Goal: Information Seeking & Learning: Find specific fact

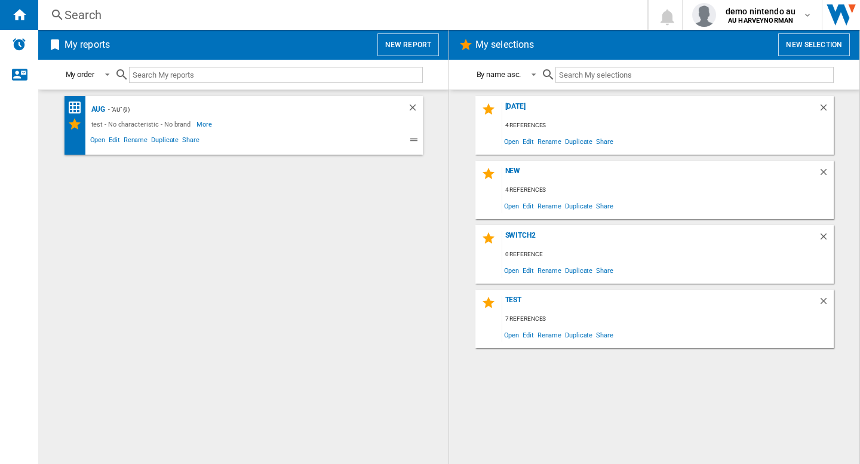
click at [355, 21] on div "Search" at bounding box center [340, 15] width 552 height 17
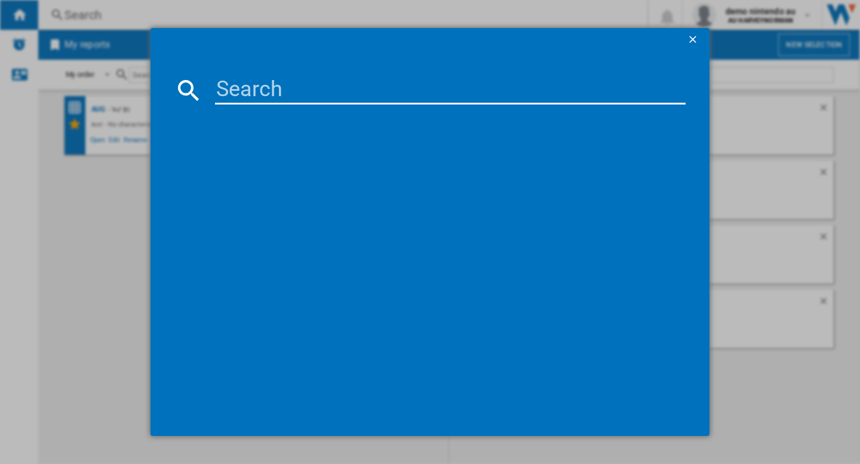
click at [297, 93] on input at bounding box center [450, 90] width 471 height 29
paste input "NINTENDO SWITCH LITE BLUE 32GB"
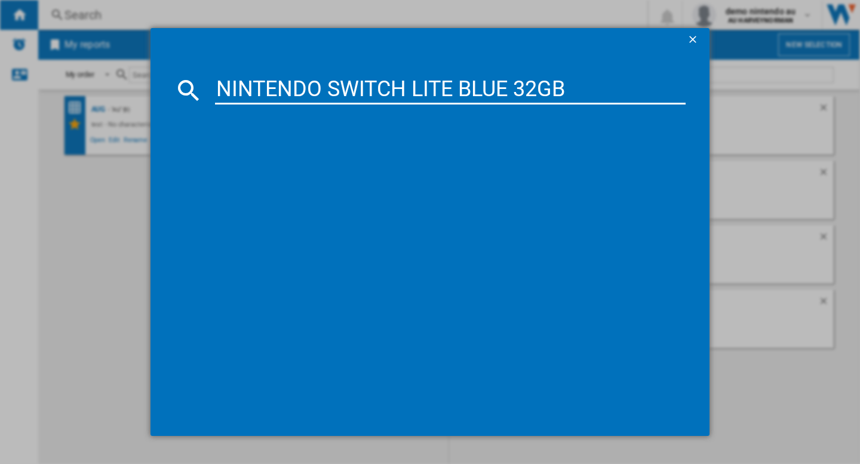
type input "NINTENDO SWITCH LITE BLUE 32GB"
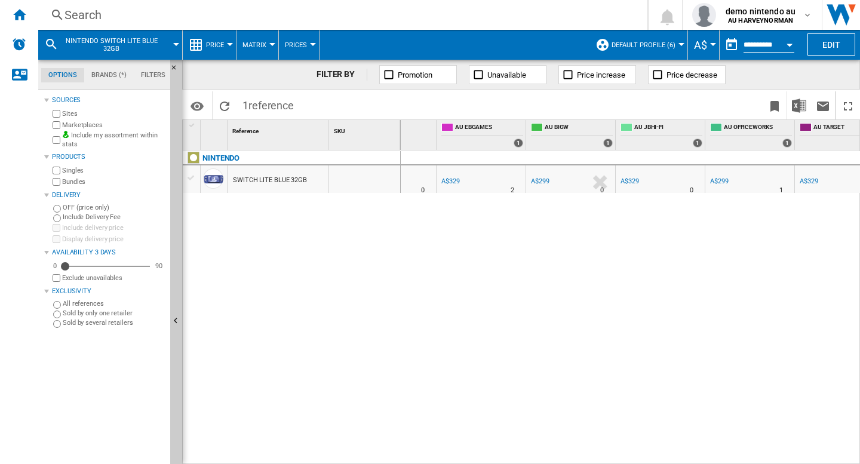
scroll to position [0, 167]
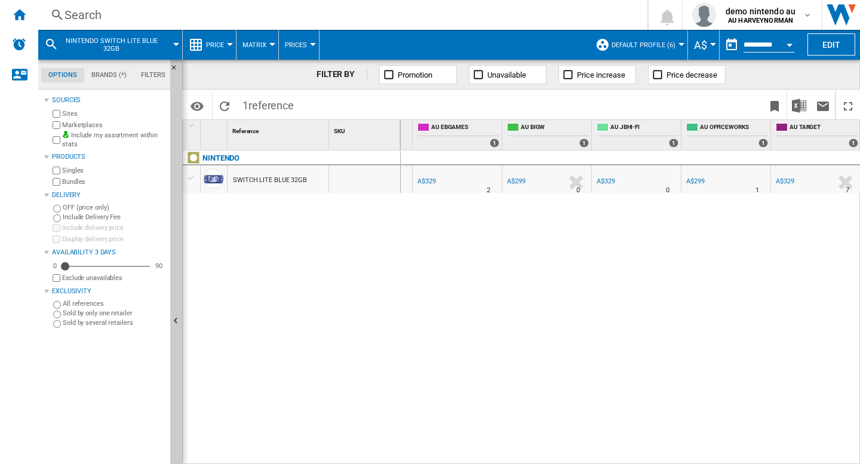
click at [210, 10] on div "Search" at bounding box center [340, 15] width 552 height 17
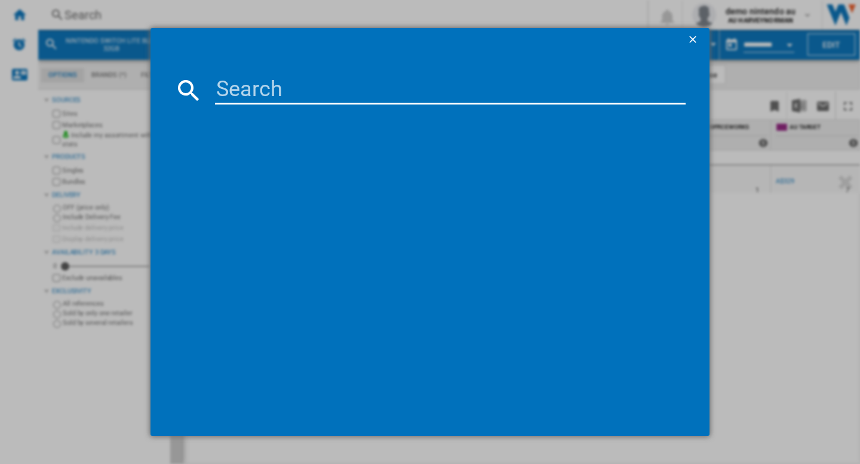
click at [254, 90] on input at bounding box center [450, 90] width 471 height 29
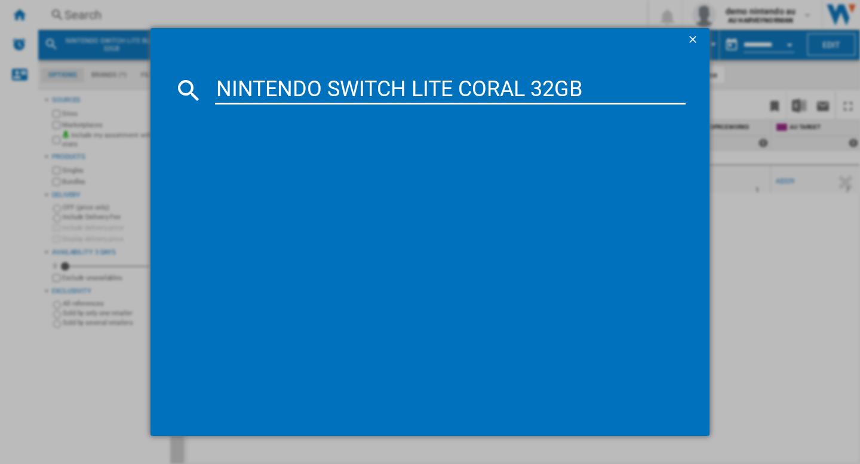
type input "NINTENDO SWITCH LITE CORAL 32GB"
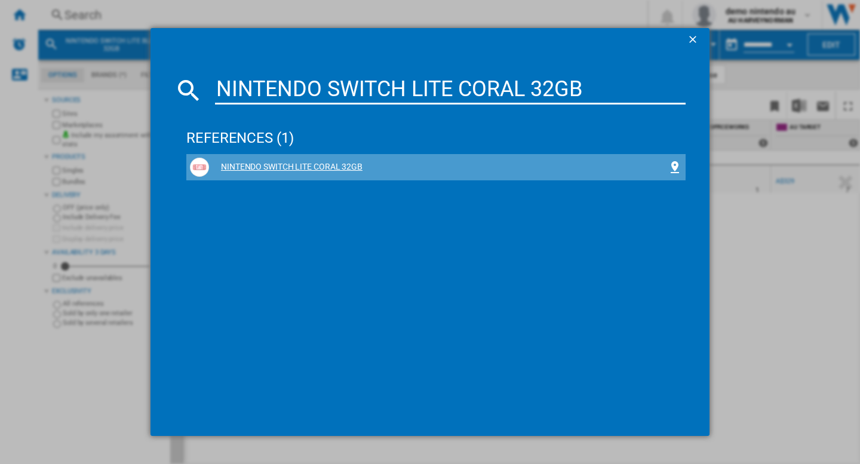
click at [257, 163] on div "NINTENDO SWITCH LITE CORAL 32GB" at bounding box center [438, 167] width 459 height 12
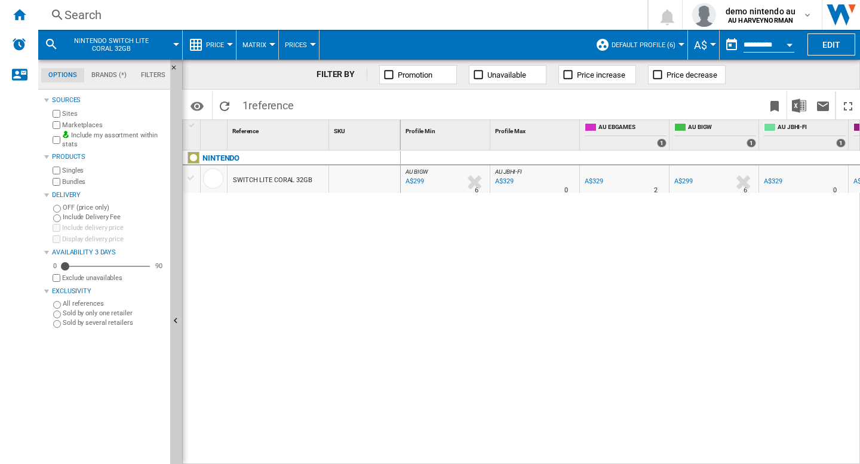
click at [298, 282] on div "NINTENDO SWITCH LITE CORAL 32GB" at bounding box center [292, 304] width 218 height 308
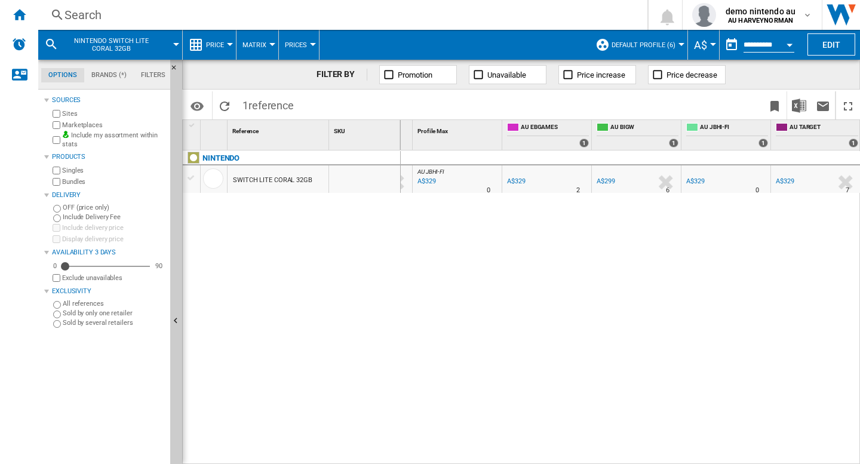
click at [666, 49] on button "Default profile (6)" at bounding box center [647, 45] width 70 height 30
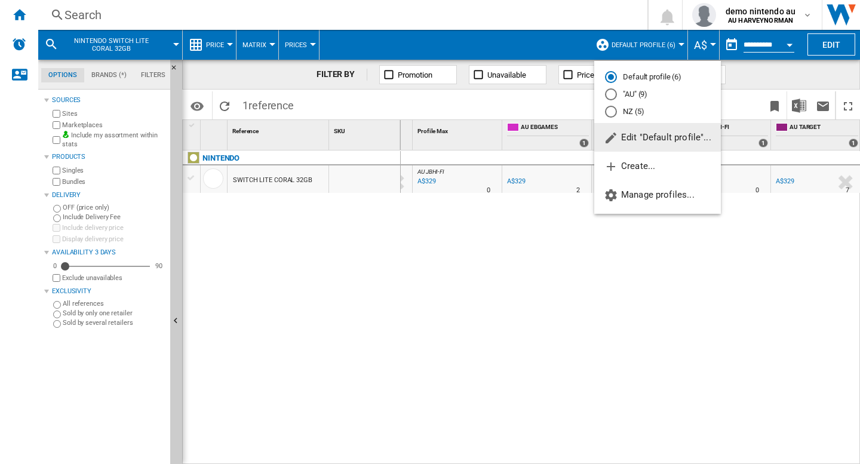
click at [656, 136] on span "Edit "Default profile"..." at bounding box center [657, 137] width 107 height 11
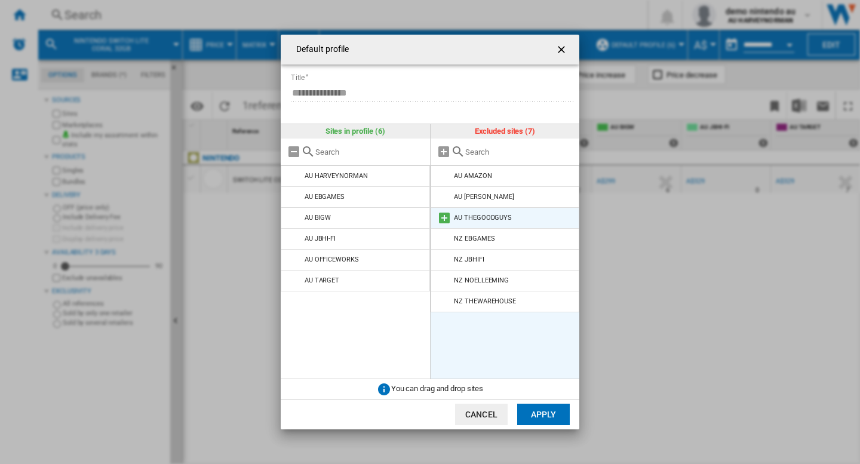
click at [448, 220] on md-icon at bounding box center [444, 218] width 14 height 14
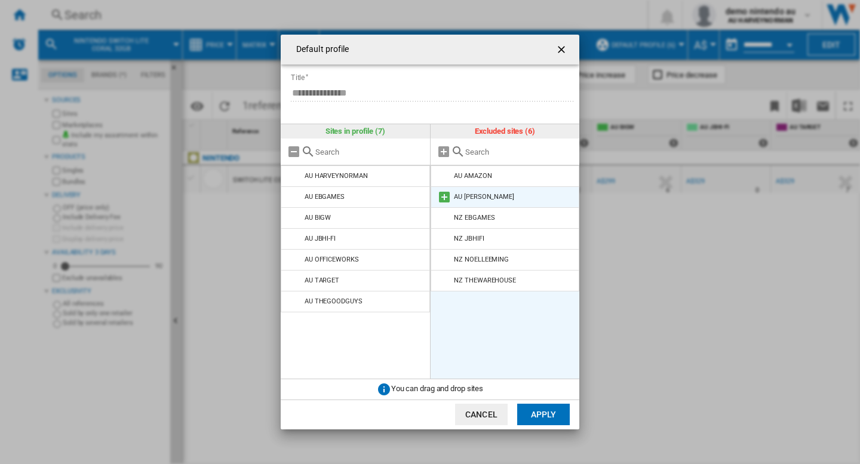
click at [448, 202] on md-icon at bounding box center [444, 197] width 14 height 14
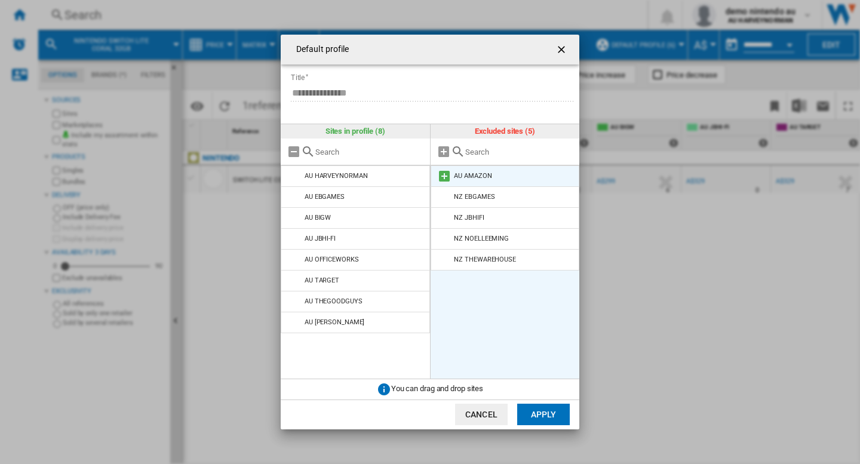
click at [448, 176] on md-icon at bounding box center [444, 176] width 14 height 14
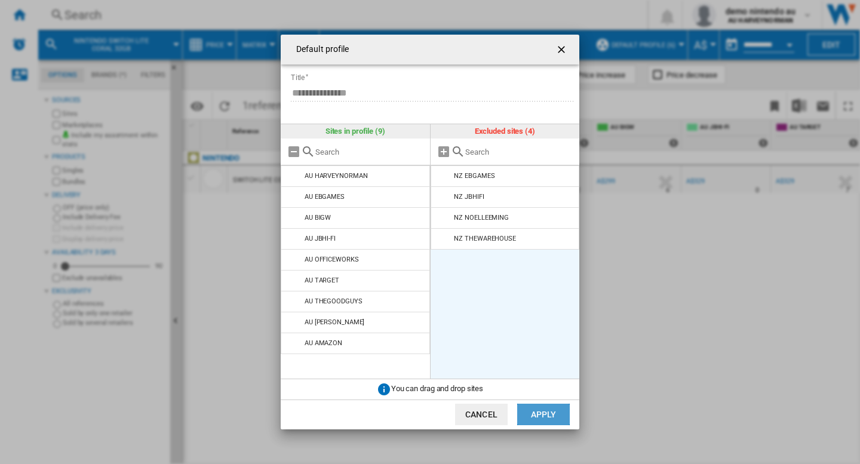
click at [541, 408] on button "Apply" at bounding box center [543, 414] width 53 height 21
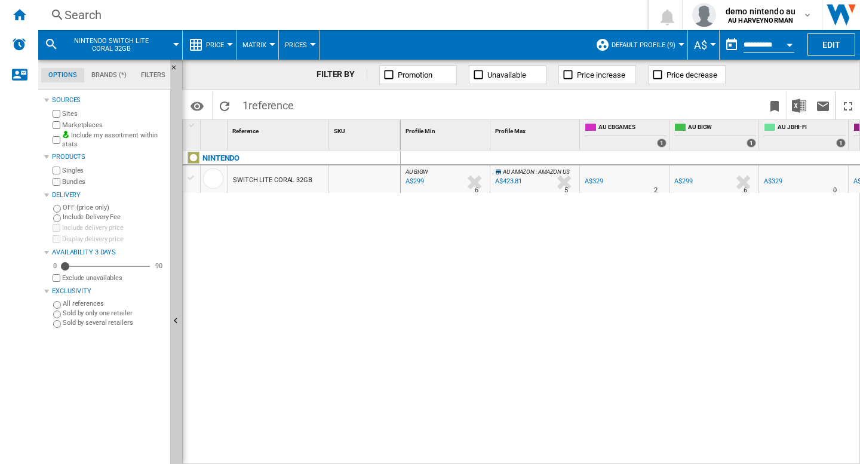
scroll to position [0, 167]
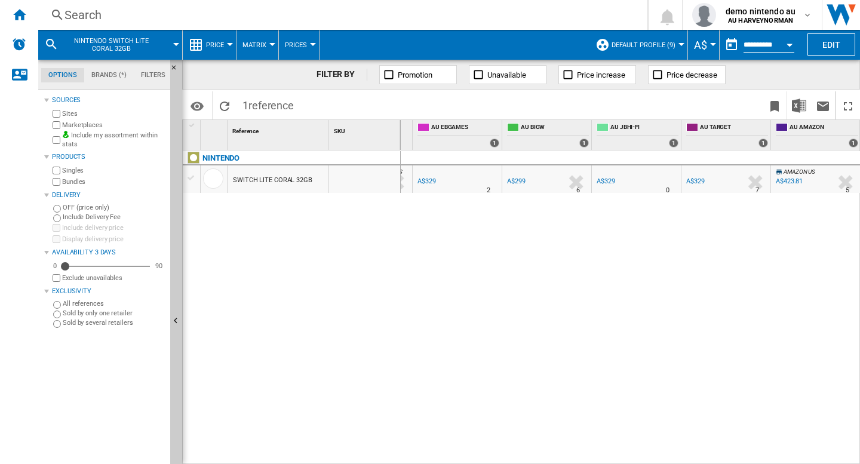
click at [190, 11] on div "Search" at bounding box center [340, 15] width 552 height 17
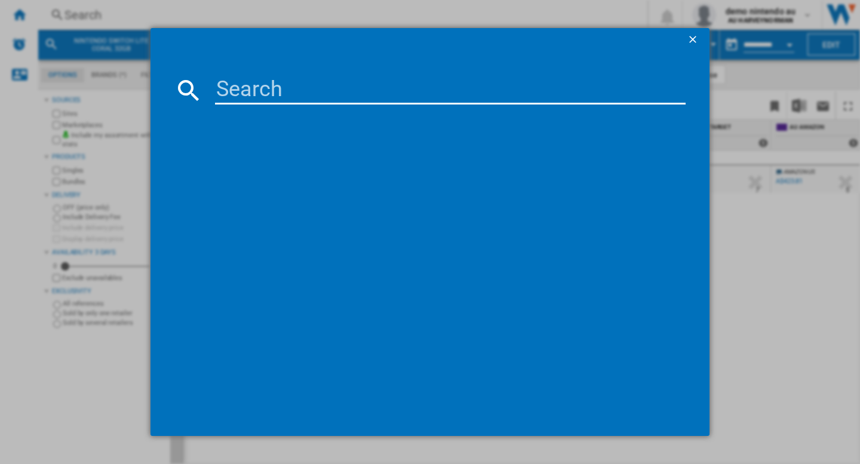
click at [239, 91] on input at bounding box center [450, 90] width 471 height 29
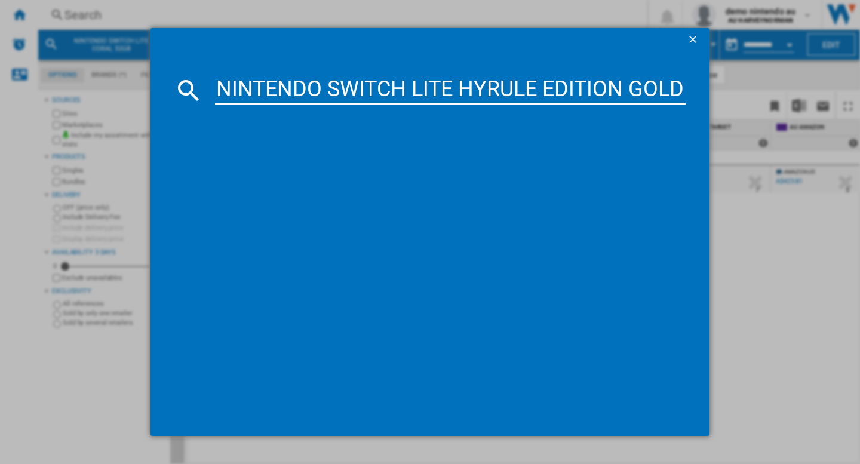
scroll to position [0, 57]
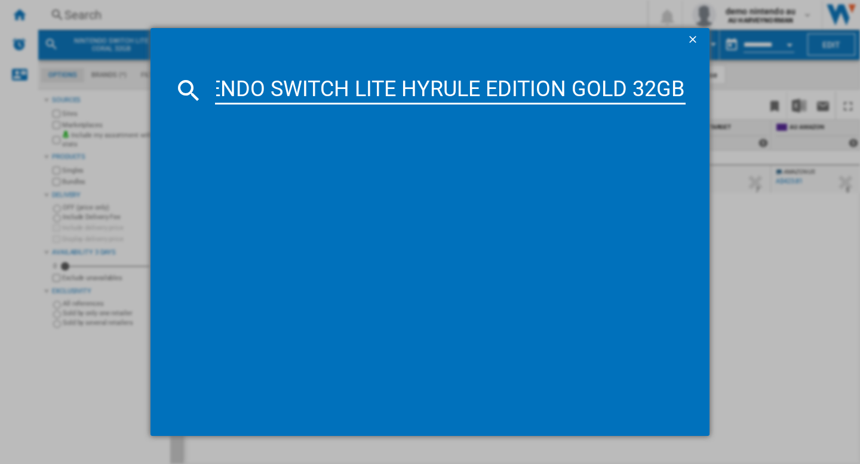
type input "NINTENDO SWITCH LITE HYRULE EDITION GOLD 32GB"
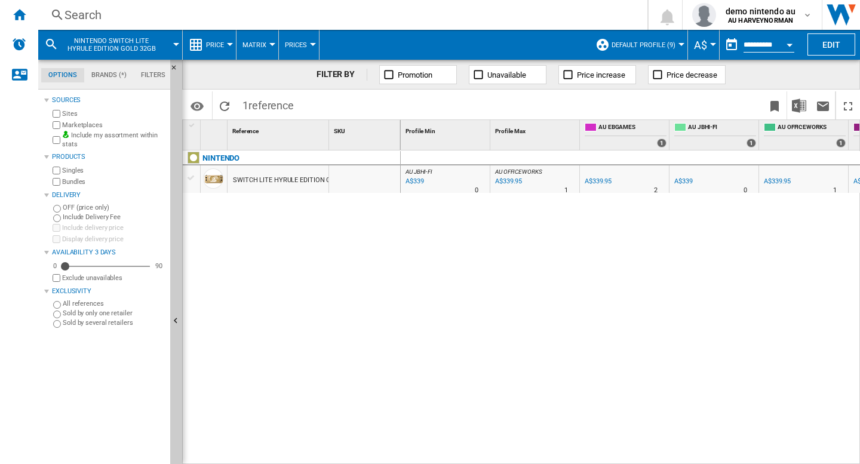
click at [554, 386] on div "AU JBHI-FI : AU JBHI-FI -1.0 % A$339 % N/A 0 AU JBHI-FI : AU JBHI-FI AU OFFICEW…" at bounding box center [631, 307] width 460 height 314
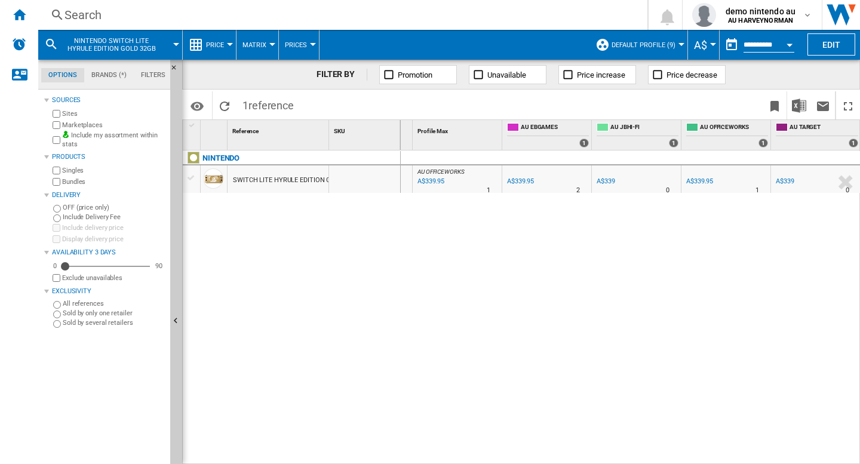
click at [594, 308] on div "AU JBHI-FI : AU JBHI-FI -1.0 % A$339 % N/A 0 AU JBHI-FI : AU JBHI-FI AU OFFICEW…" at bounding box center [631, 307] width 460 height 314
